Goal: Transaction & Acquisition: Purchase product/service

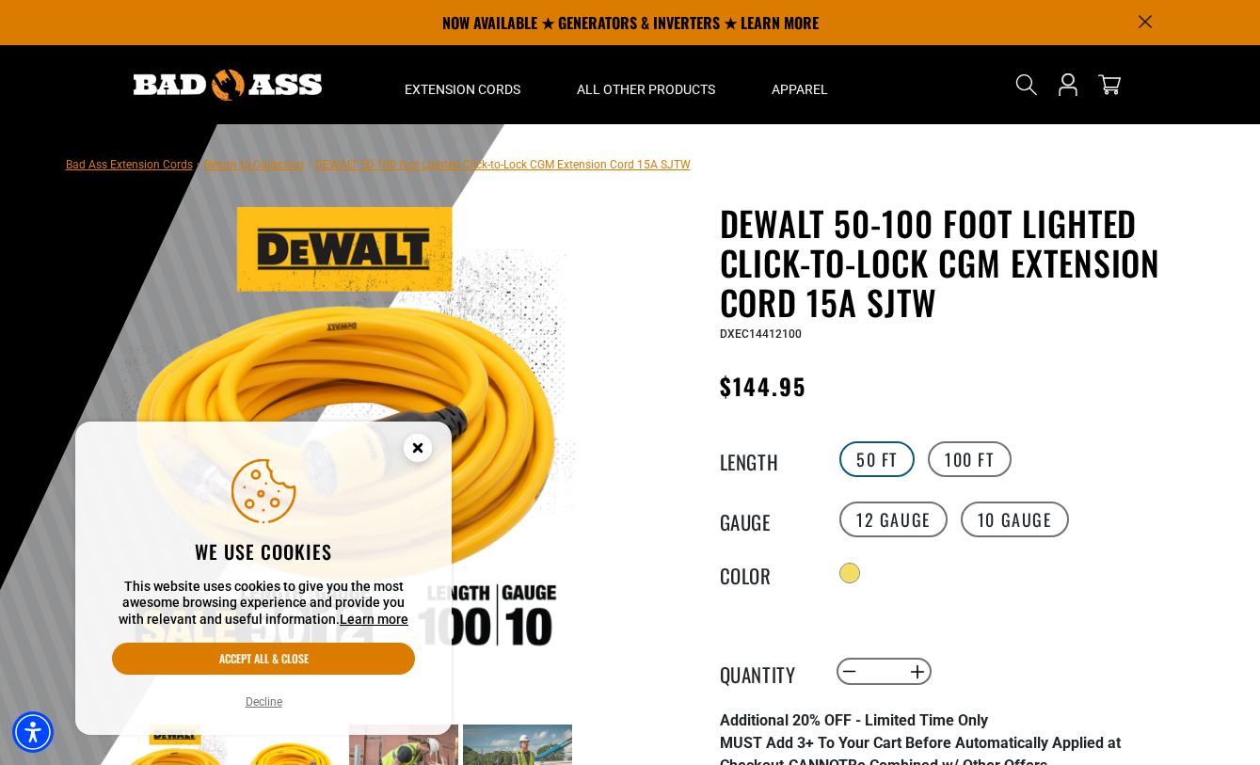
click at [870, 458] on label "50 FT" at bounding box center [877, 459] width 75 height 36
click at [421, 444] on circle "Close this option" at bounding box center [418, 448] width 28 height 28
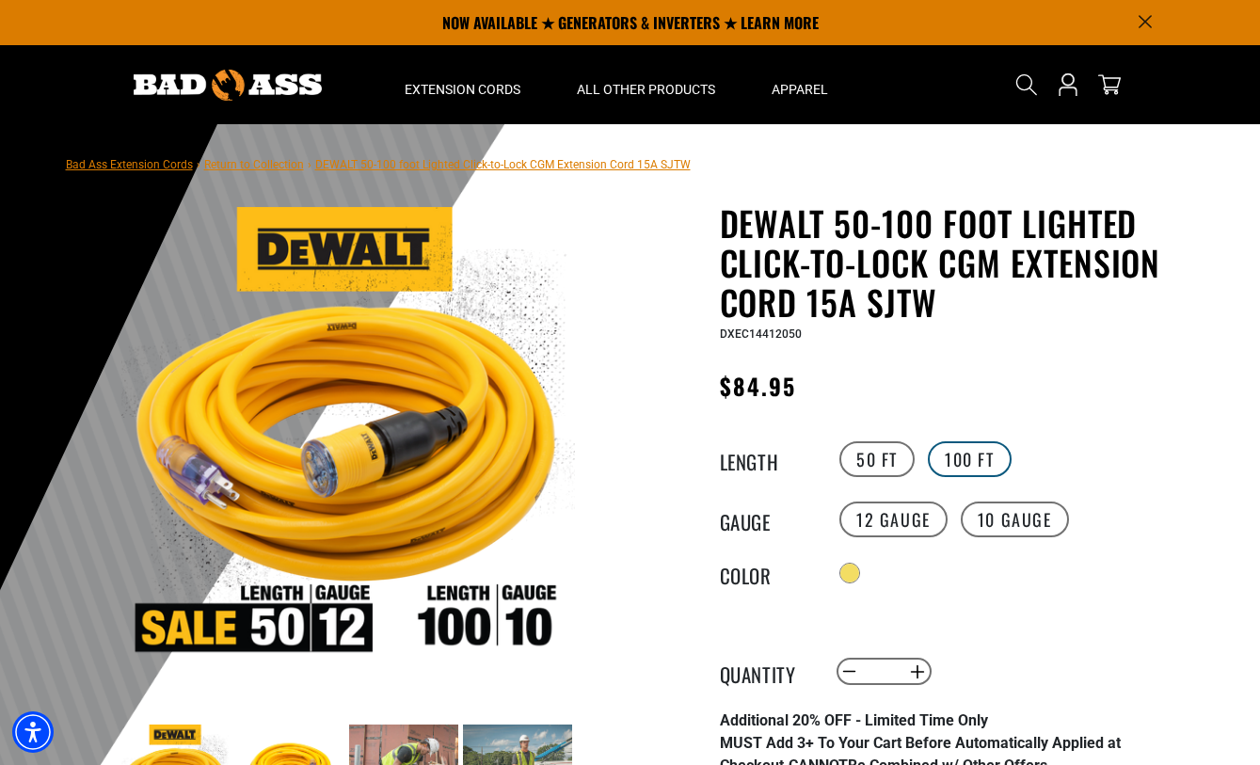
click at [967, 455] on label "100 FT" at bounding box center [970, 459] width 84 height 36
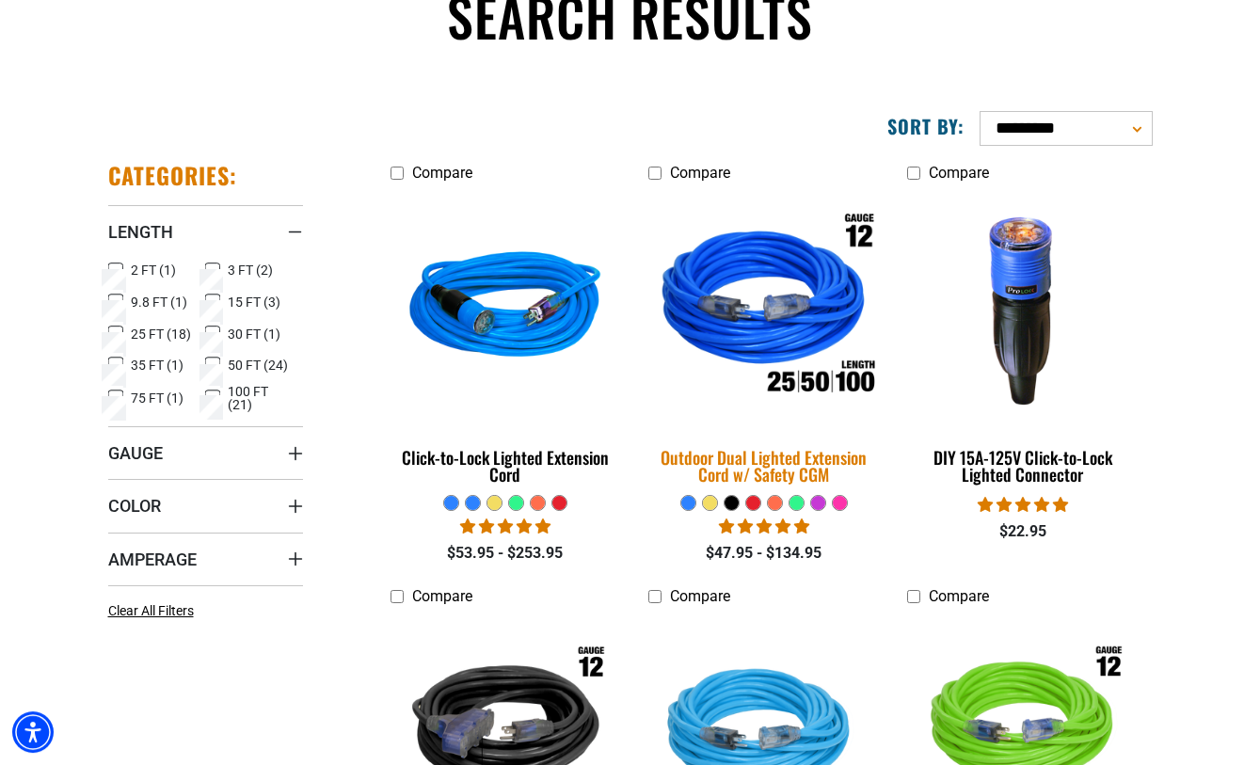
scroll to position [192, 0]
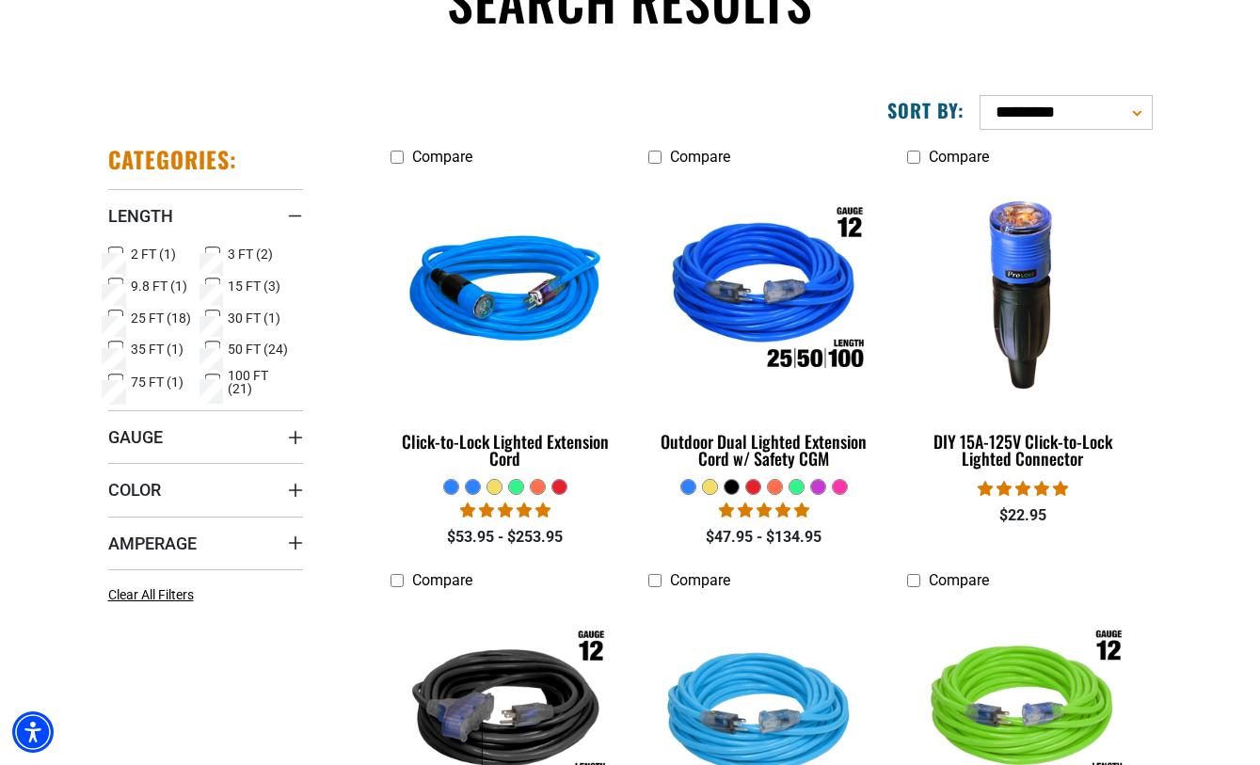
click at [215, 378] on icon at bounding box center [212, 382] width 15 height 24
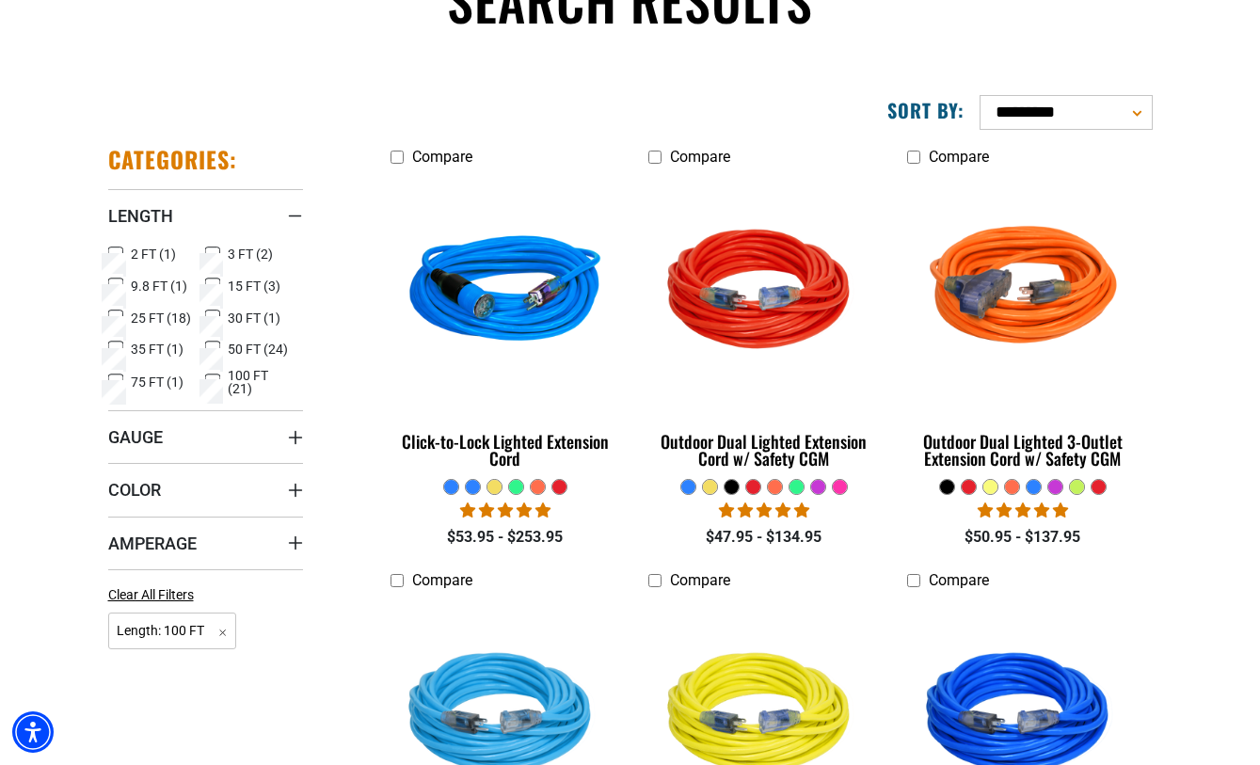
click at [293, 430] on icon "Gauge" at bounding box center [295, 437] width 15 height 15
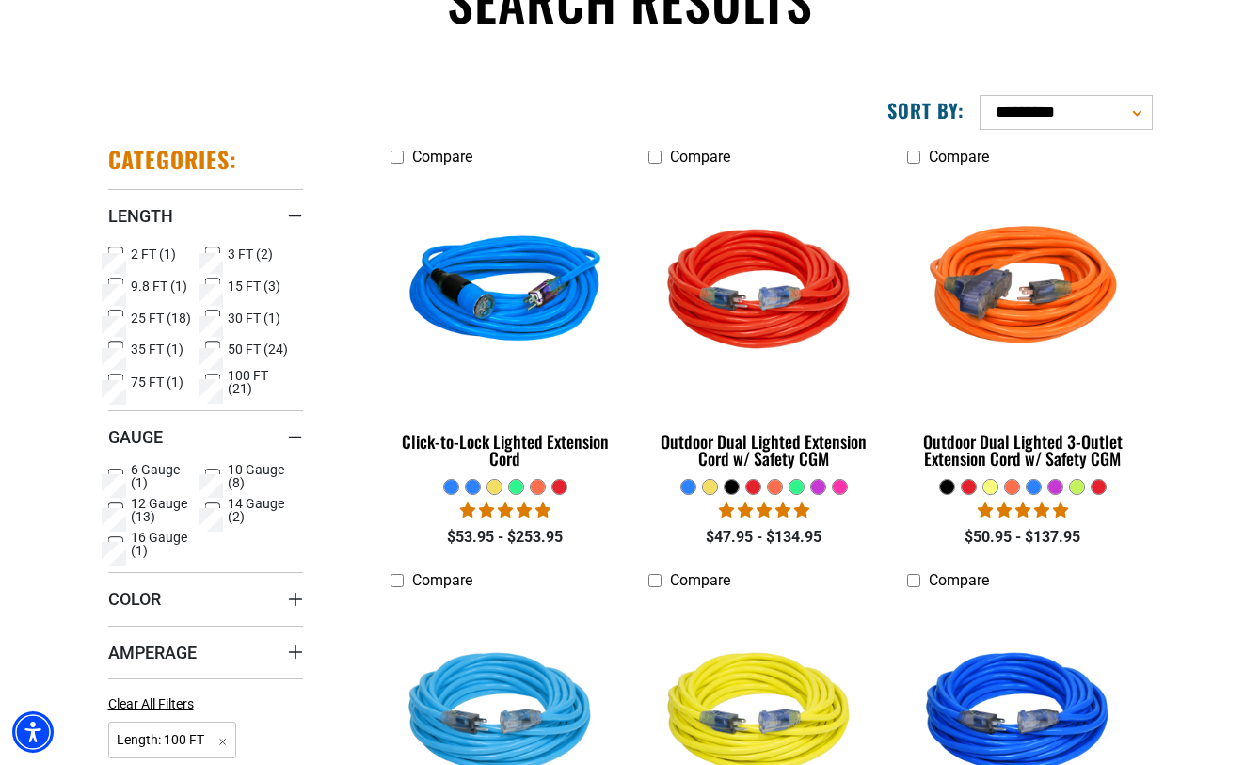
click at [113, 502] on icon at bounding box center [115, 511] width 15 height 24
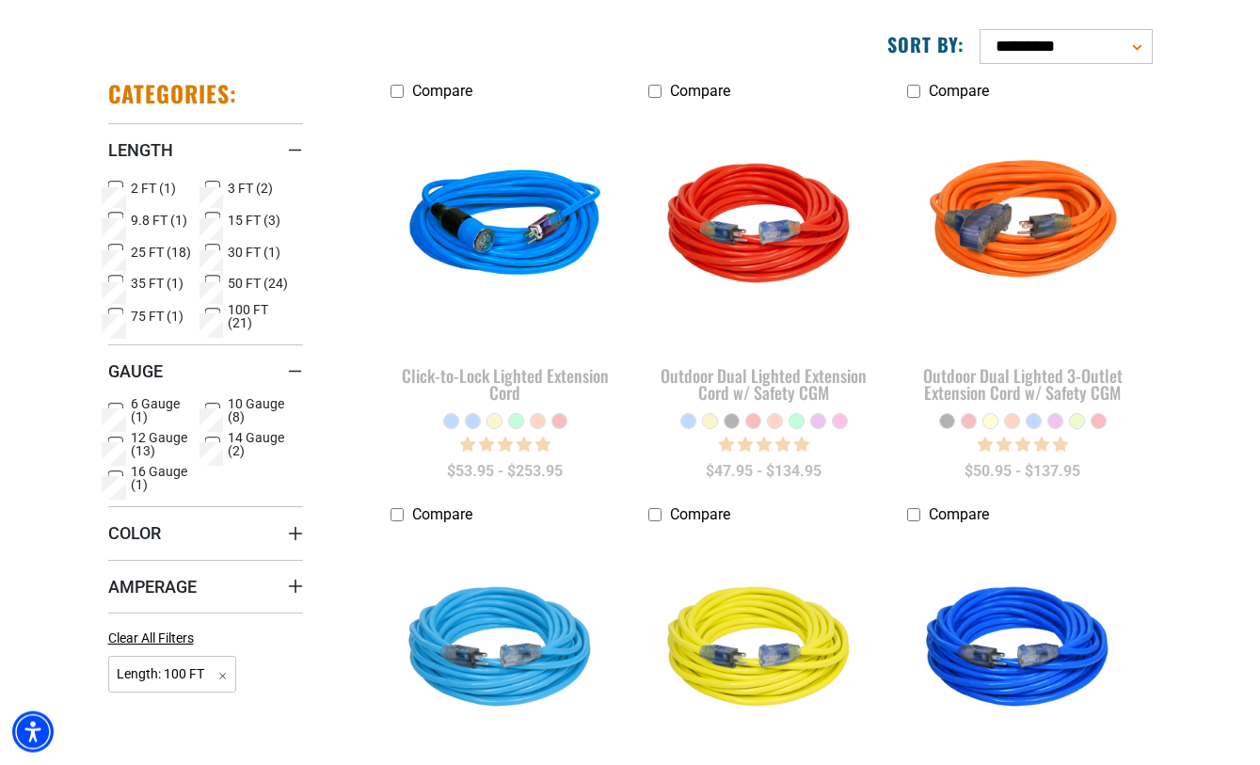
scroll to position [288, 0]
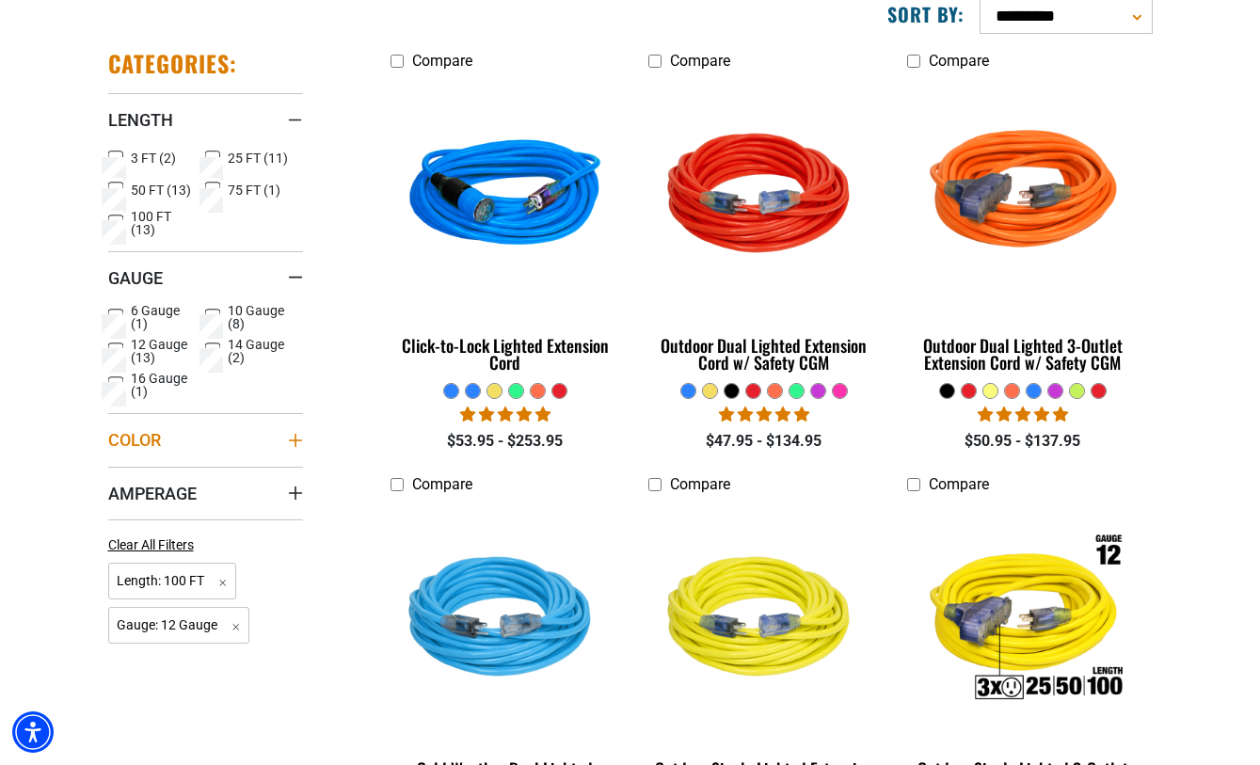
click at [297, 434] on icon "Color" at bounding box center [295, 440] width 15 height 15
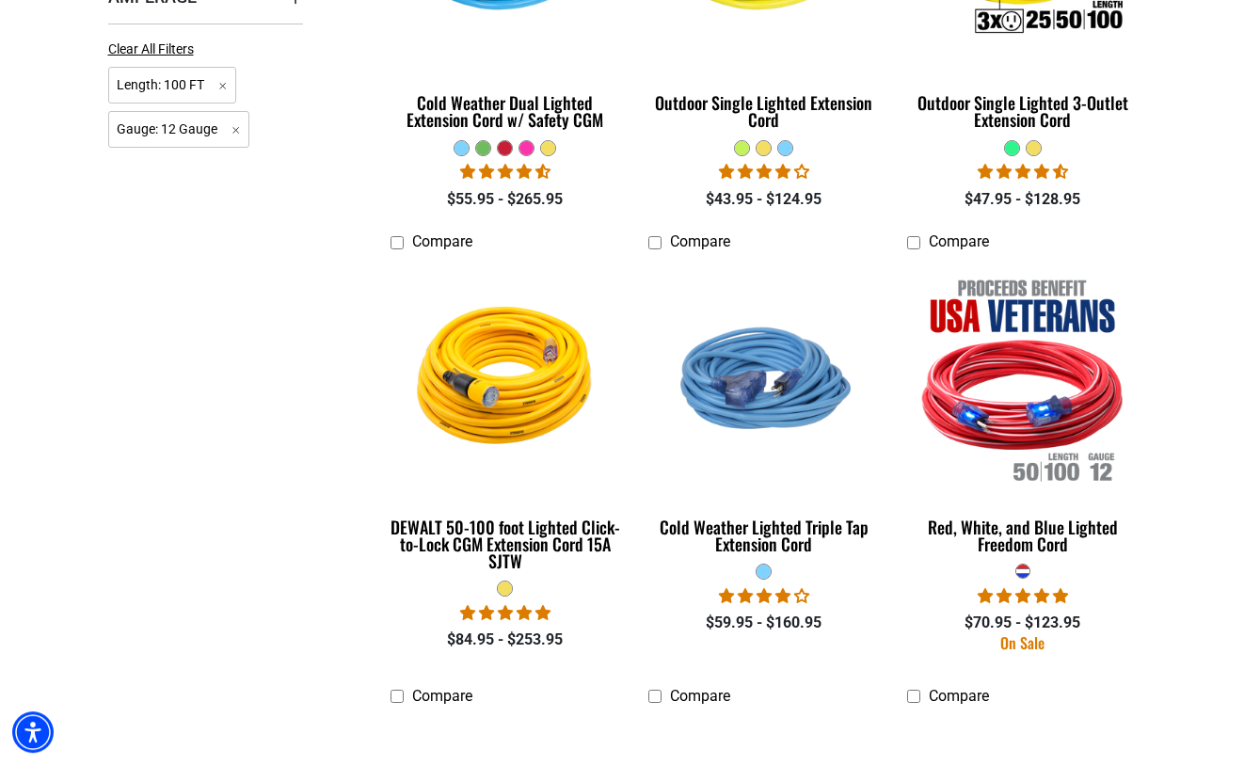
scroll to position [960, 0]
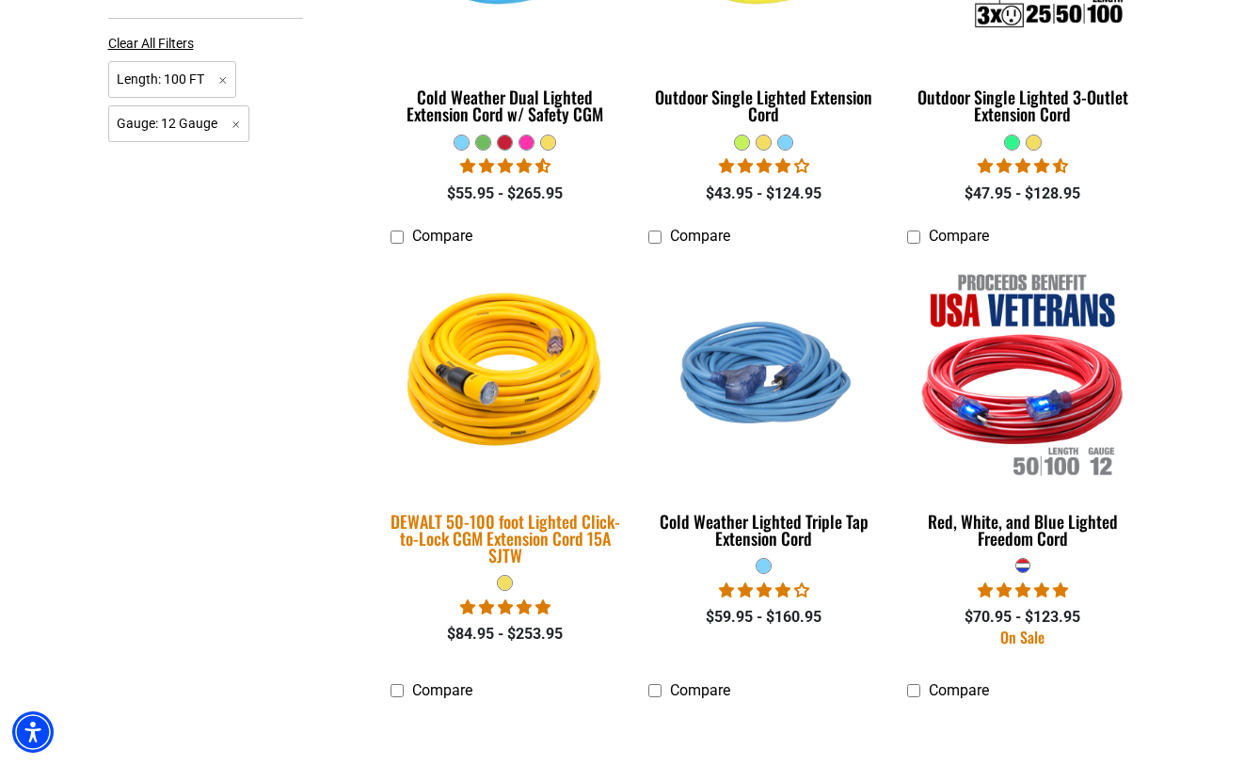
click at [492, 396] on img at bounding box center [506, 372] width 264 height 241
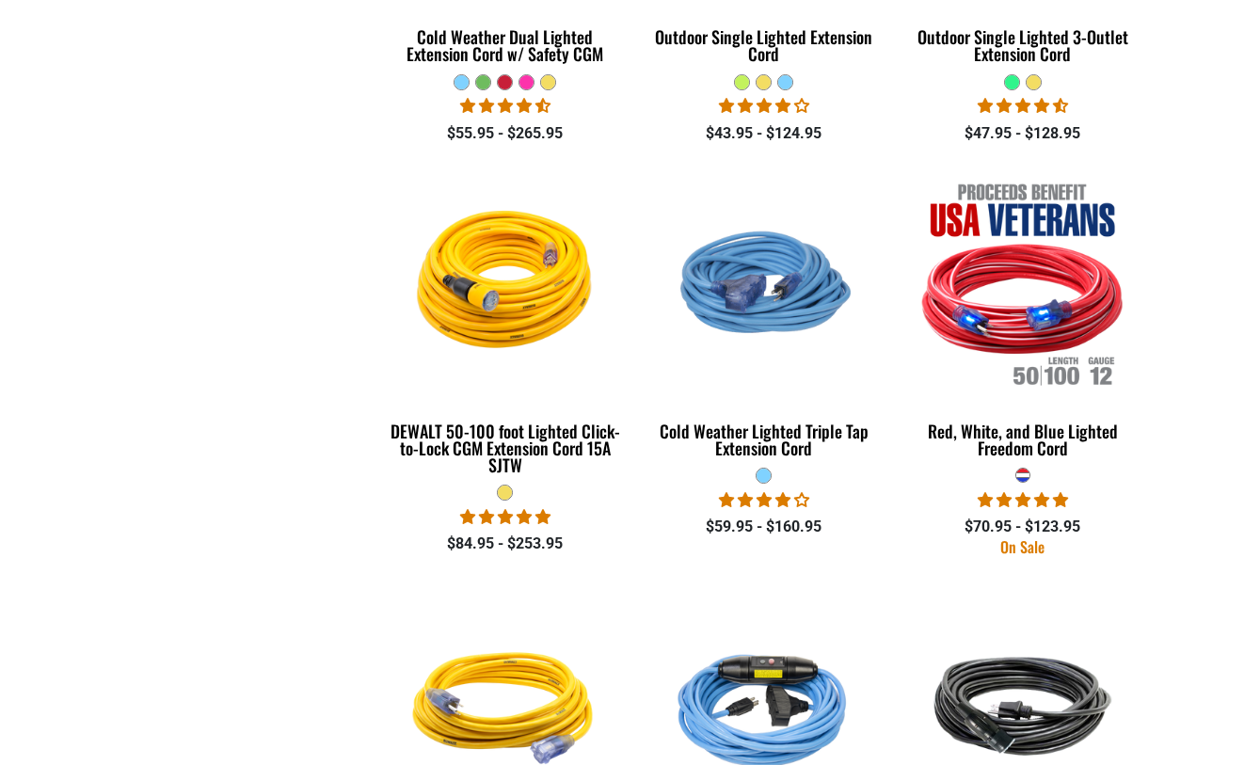
scroll to position [192, 0]
